Goal: Check status: Check status

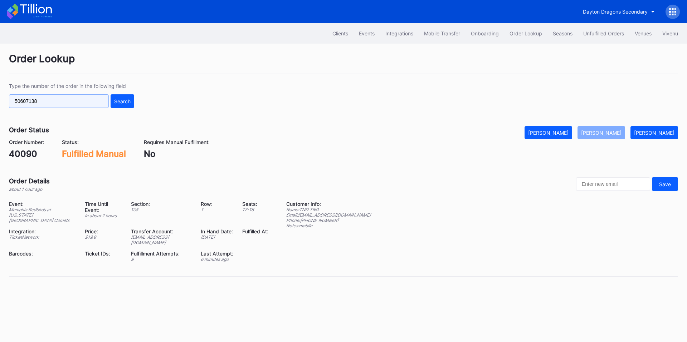
click at [64, 99] on input "50607138" at bounding box center [59, 101] width 100 height 14
paste input "255306422"
click at [120, 99] on div "Search" at bounding box center [122, 101] width 16 height 6
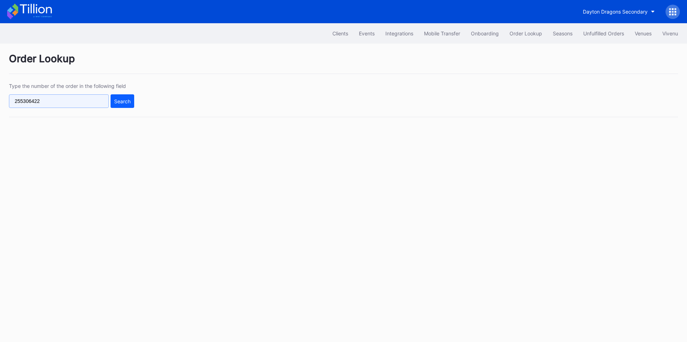
click at [78, 104] on input "255306422" at bounding box center [59, 101] width 100 height 14
type input "255306422"
click at [125, 100] on div "Search" at bounding box center [122, 101] width 16 height 6
